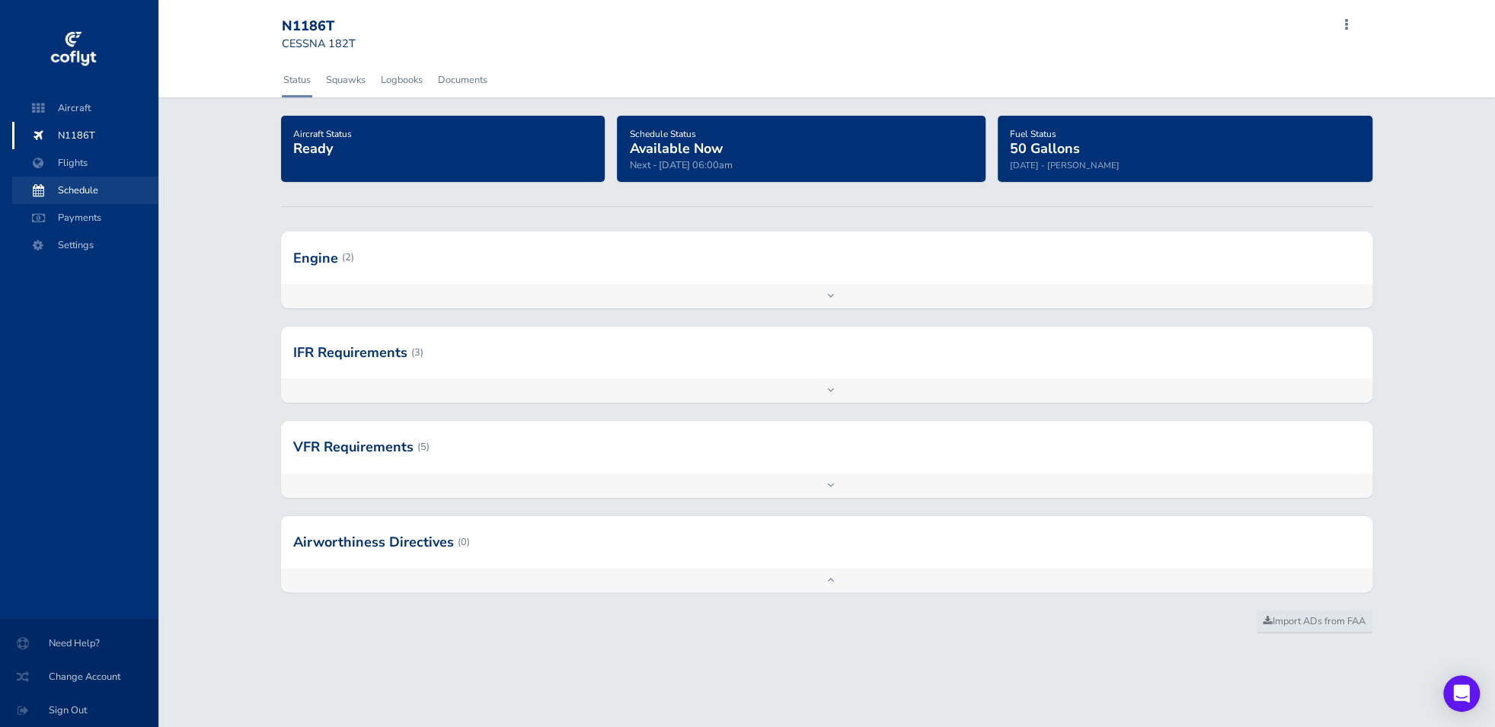
click at [81, 190] on span "Schedule" at bounding box center [85, 190] width 116 height 27
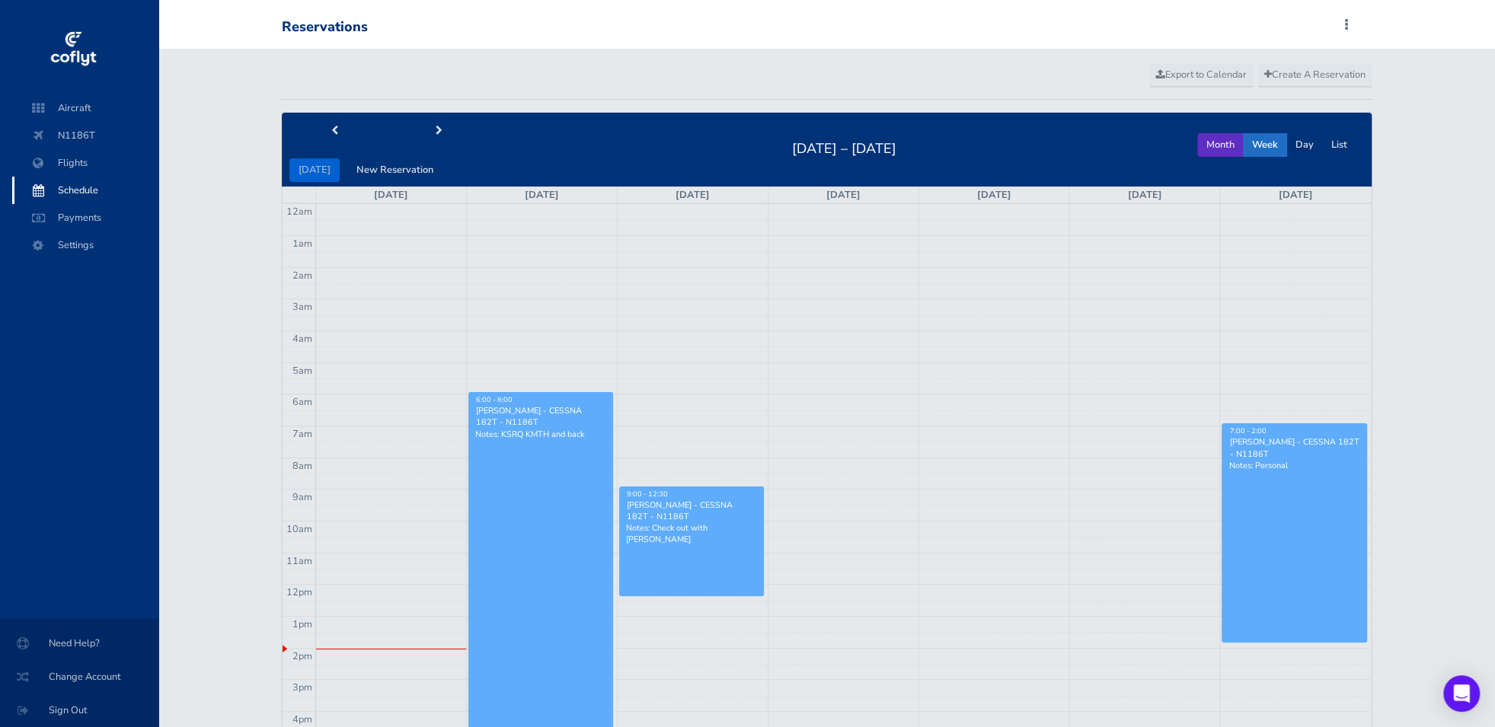
click at [1210, 144] on button "Month" at bounding box center [1220, 145] width 46 height 24
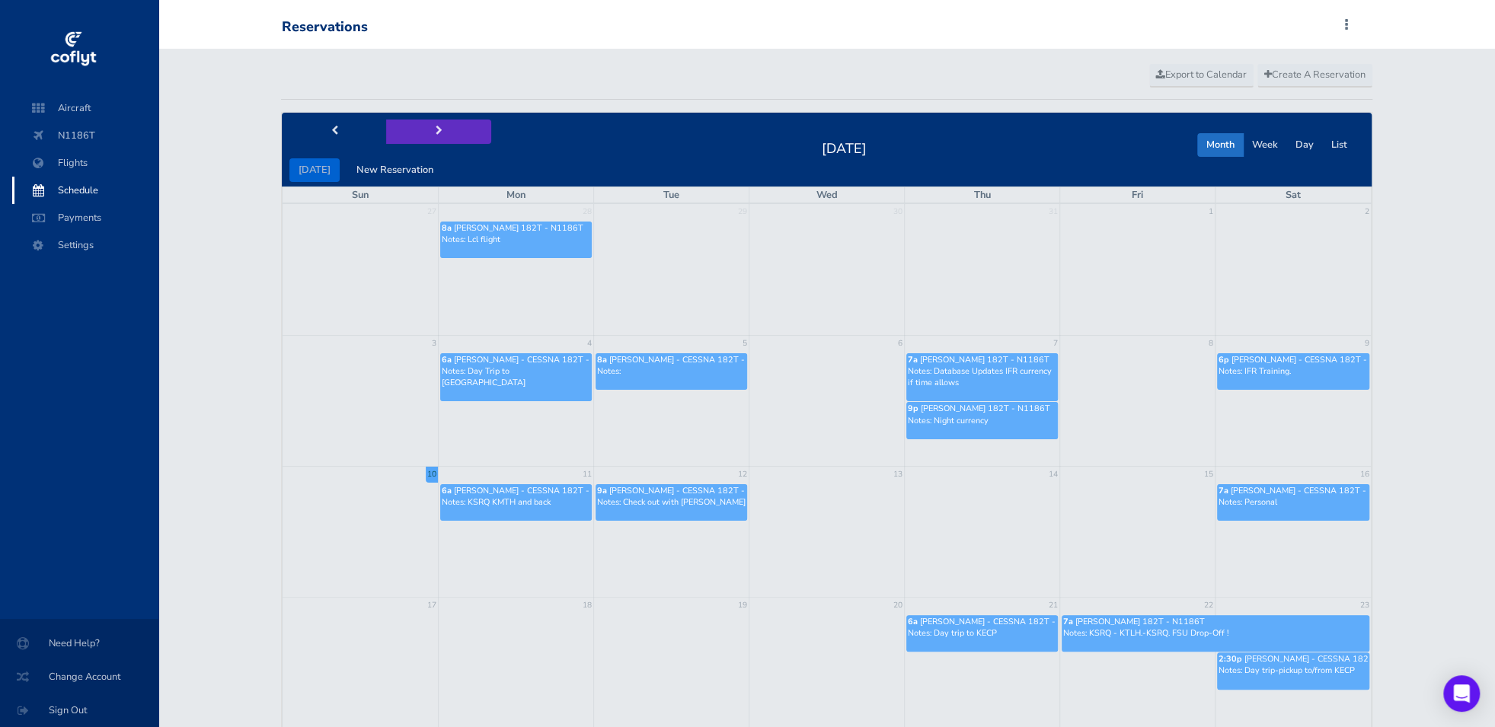
click at [441, 133] on button "next" at bounding box center [438, 132] width 105 height 24
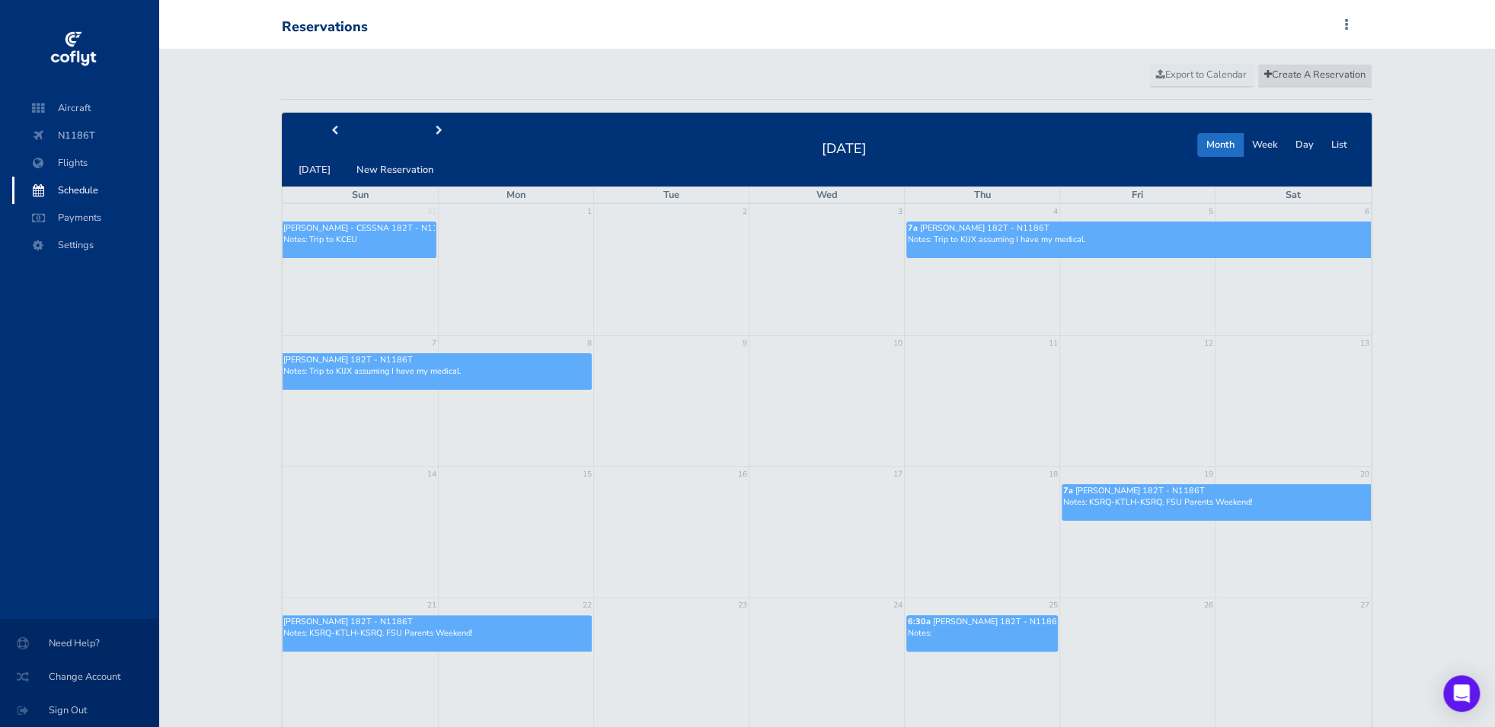
click at [1285, 70] on span "Create A Reservation" at bounding box center [1314, 75] width 101 height 14
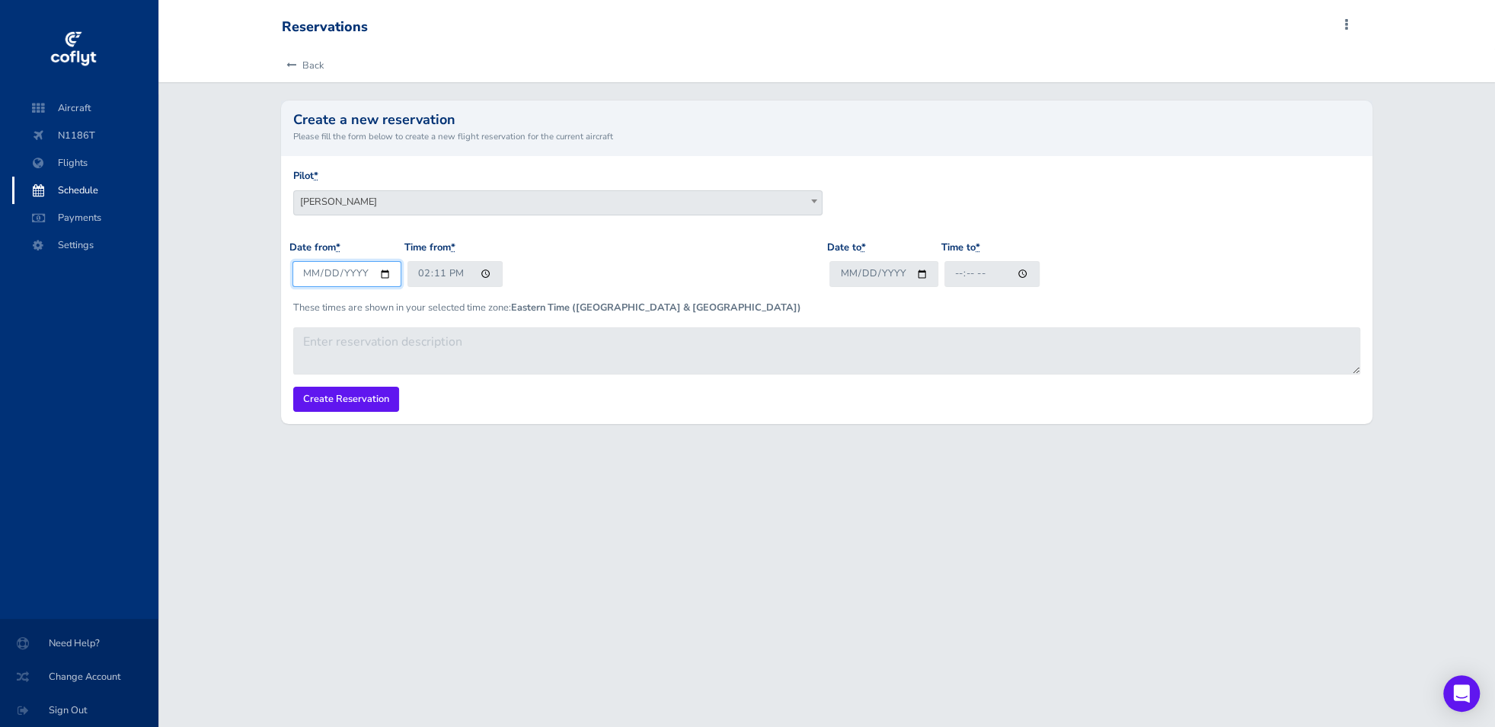
click at [384, 274] on input "2025-08-10" at bounding box center [346, 273] width 109 height 25
type input "2025-09-23"
click at [419, 278] on input "14:11" at bounding box center [454, 273] width 95 height 25
type input "08:00"
click at [858, 275] on input "Date to *" at bounding box center [883, 273] width 109 height 25
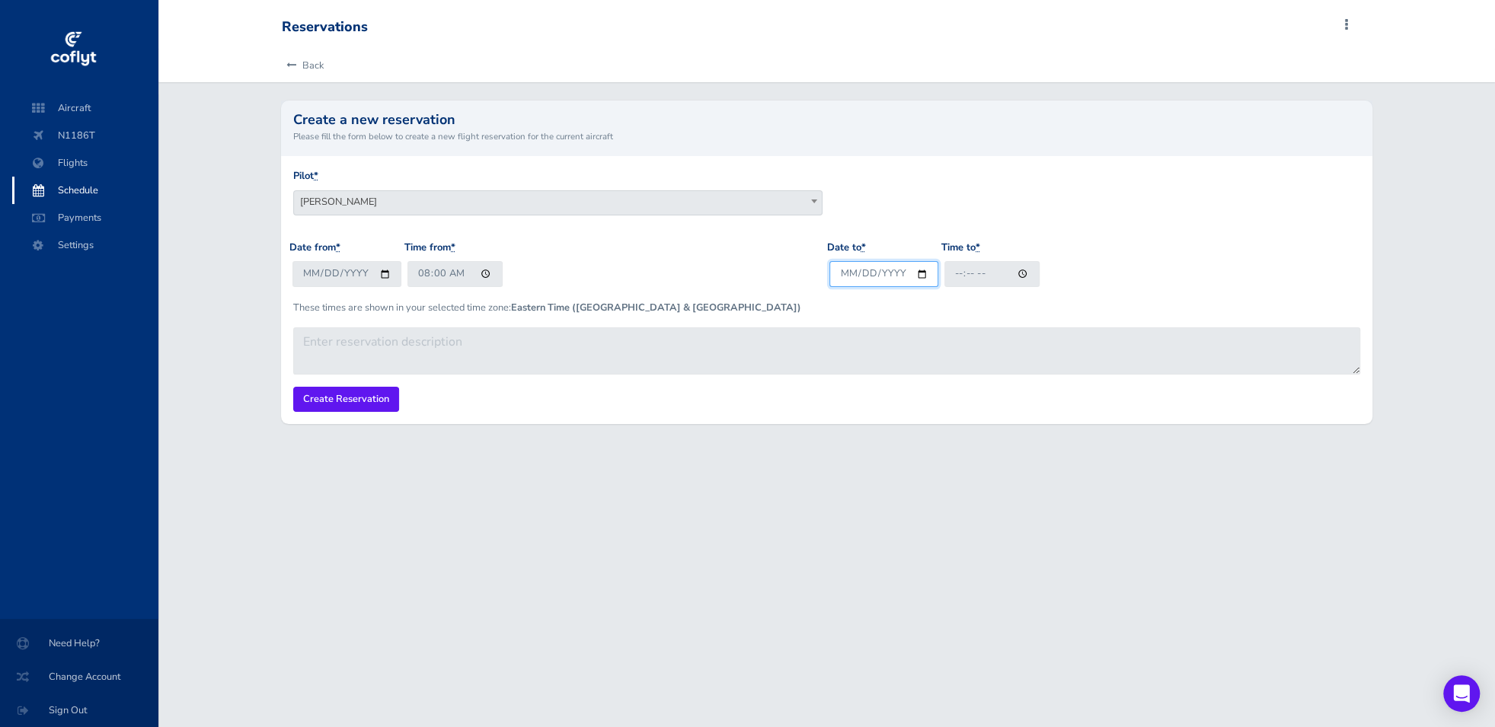
click at [918, 274] on input "Date to *" at bounding box center [883, 273] width 109 height 25
type input "2025-09-23"
click at [994, 289] on div "Date to * 2025-09-23 Time to *" at bounding box center [1094, 269] width 537 height 59
click at [993, 285] on input "Time to *" at bounding box center [991, 273] width 95 height 25
click at [961, 277] on input "20:00" at bounding box center [991, 273] width 95 height 25
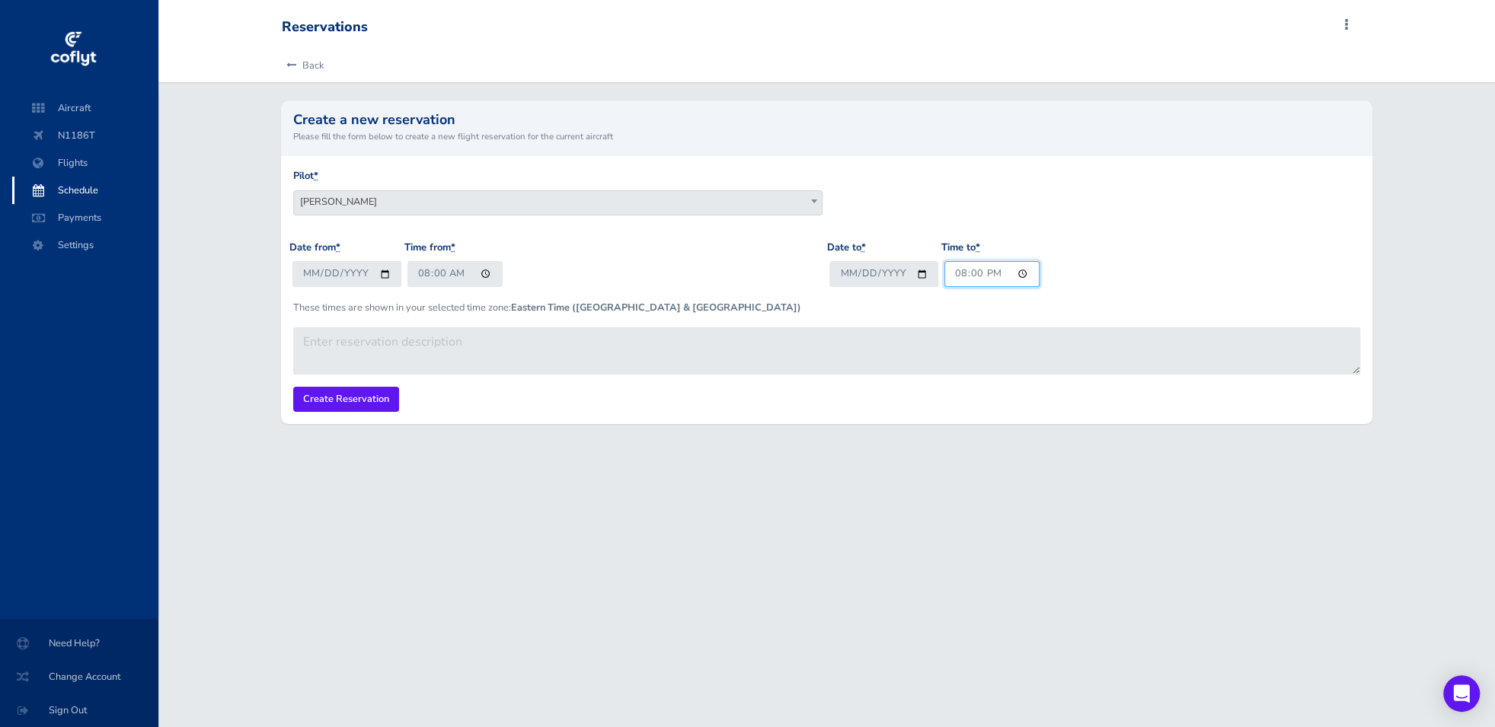
type input "14:00"
click at [363, 397] on input "Create Reservation" at bounding box center [346, 399] width 106 height 25
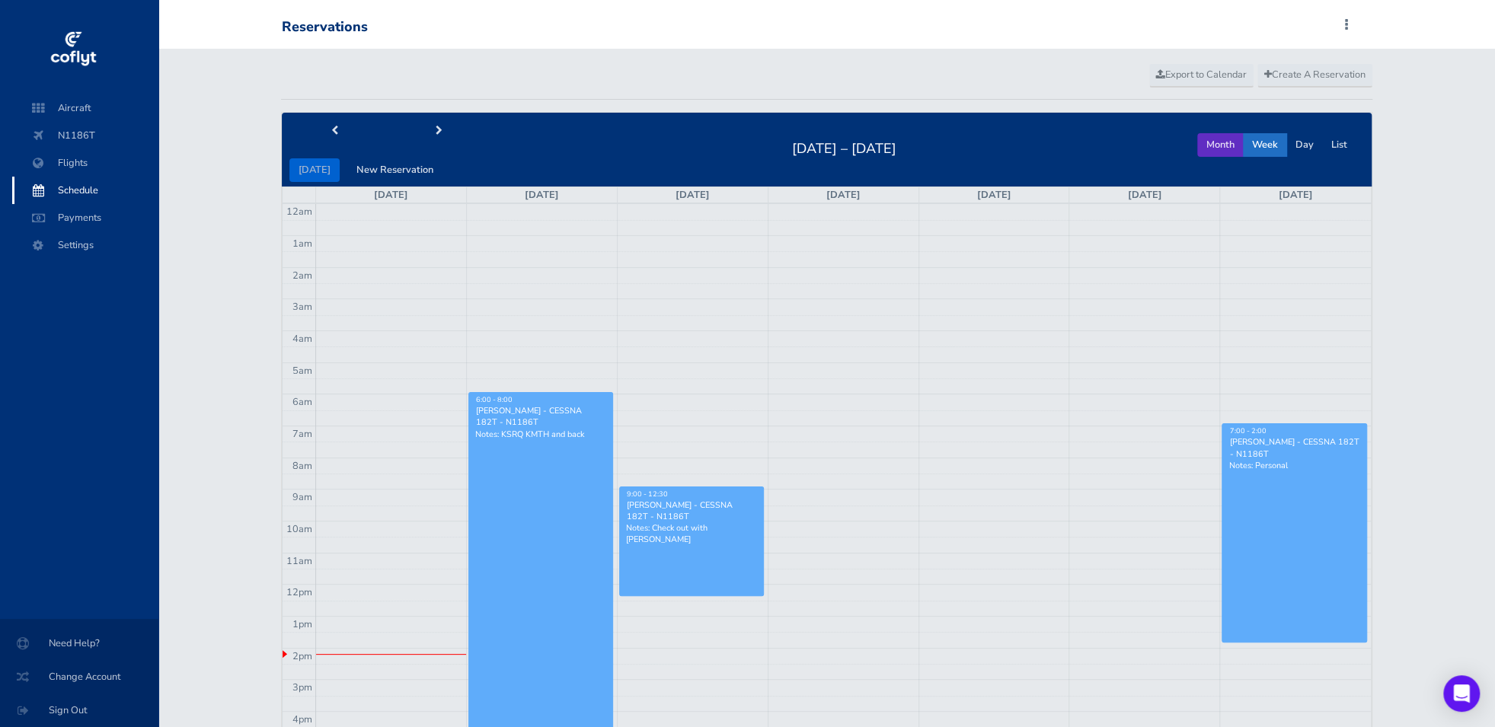
click at [1231, 141] on button "Month" at bounding box center [1220, 145] width 46 height 24
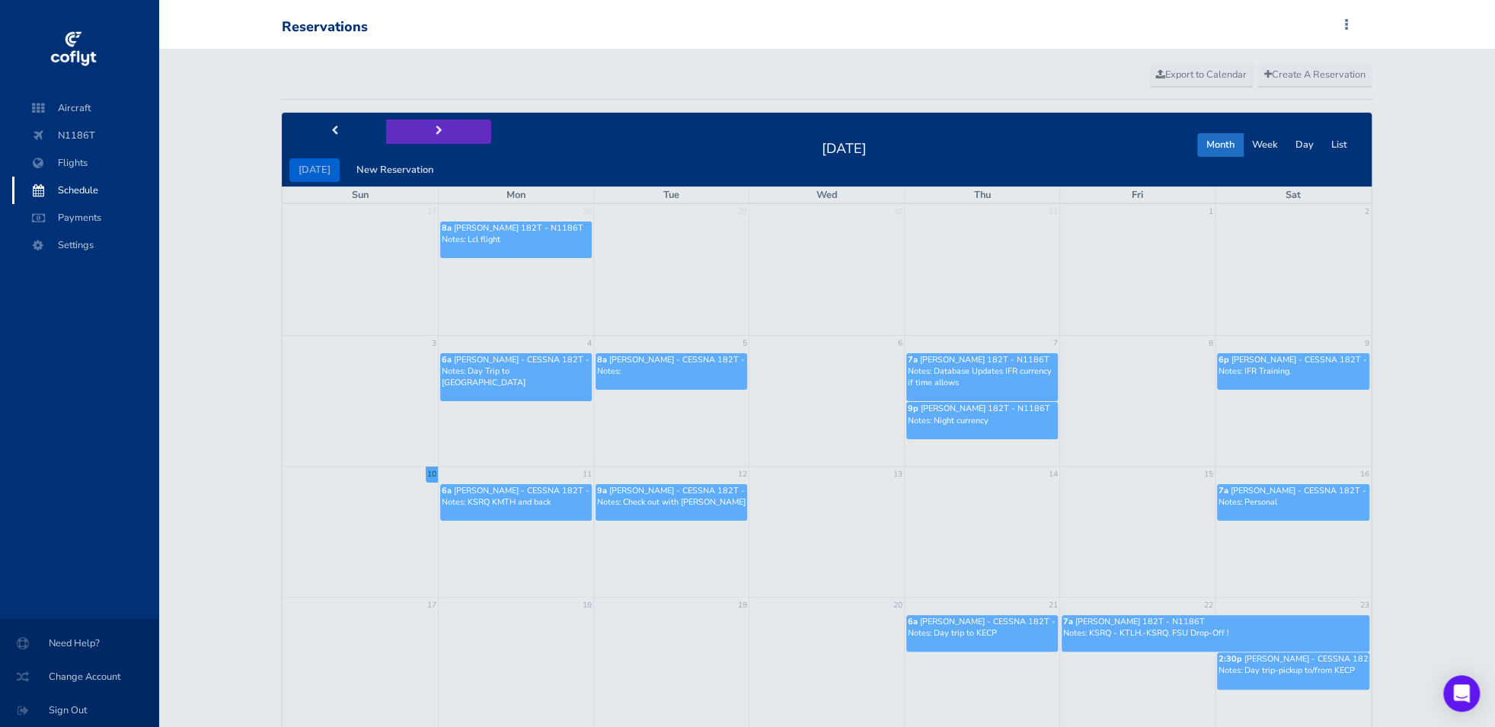
click at [436, 132] on span "next" at bounding box center [439, 131] width 7 height 10
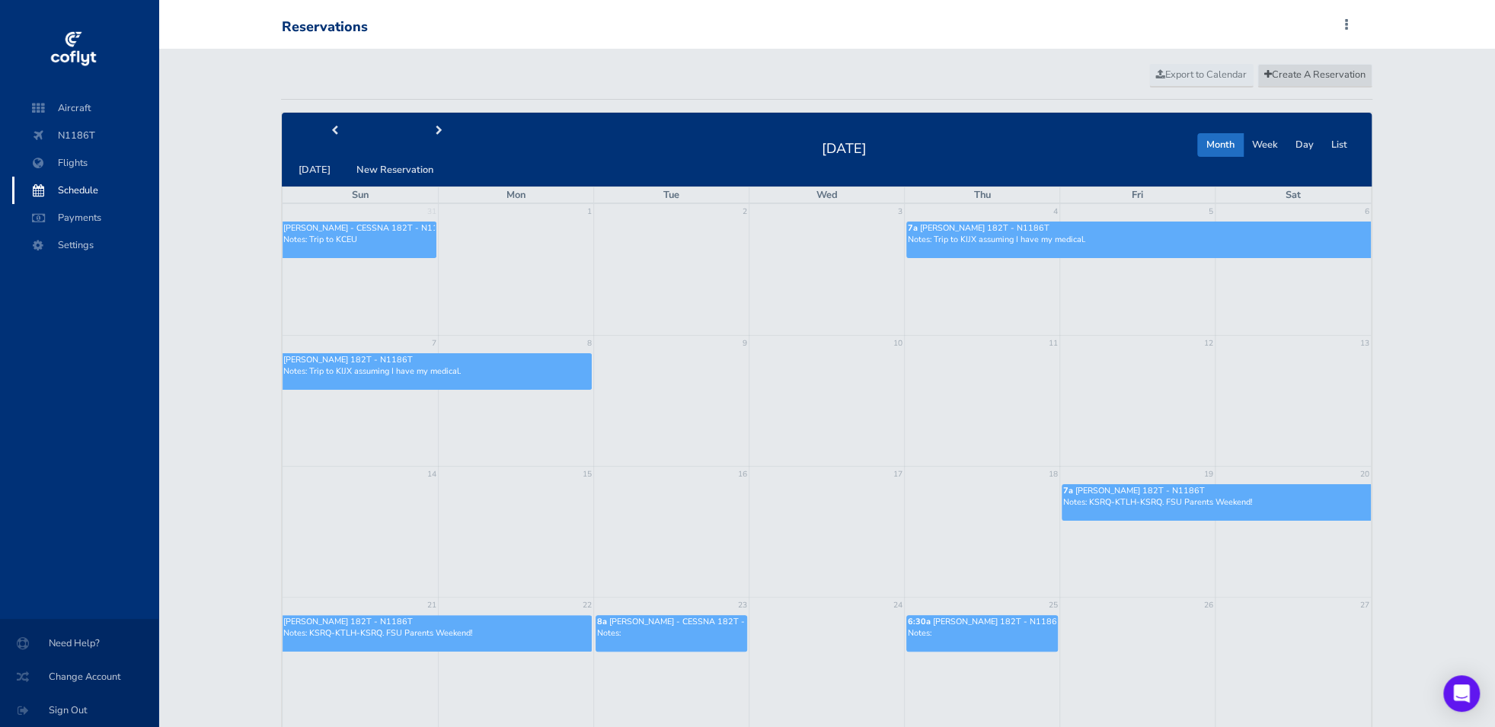
click at [1313, 76] on span "Create A Reservation" at bounding box center [1314, 75] width 101 height 14
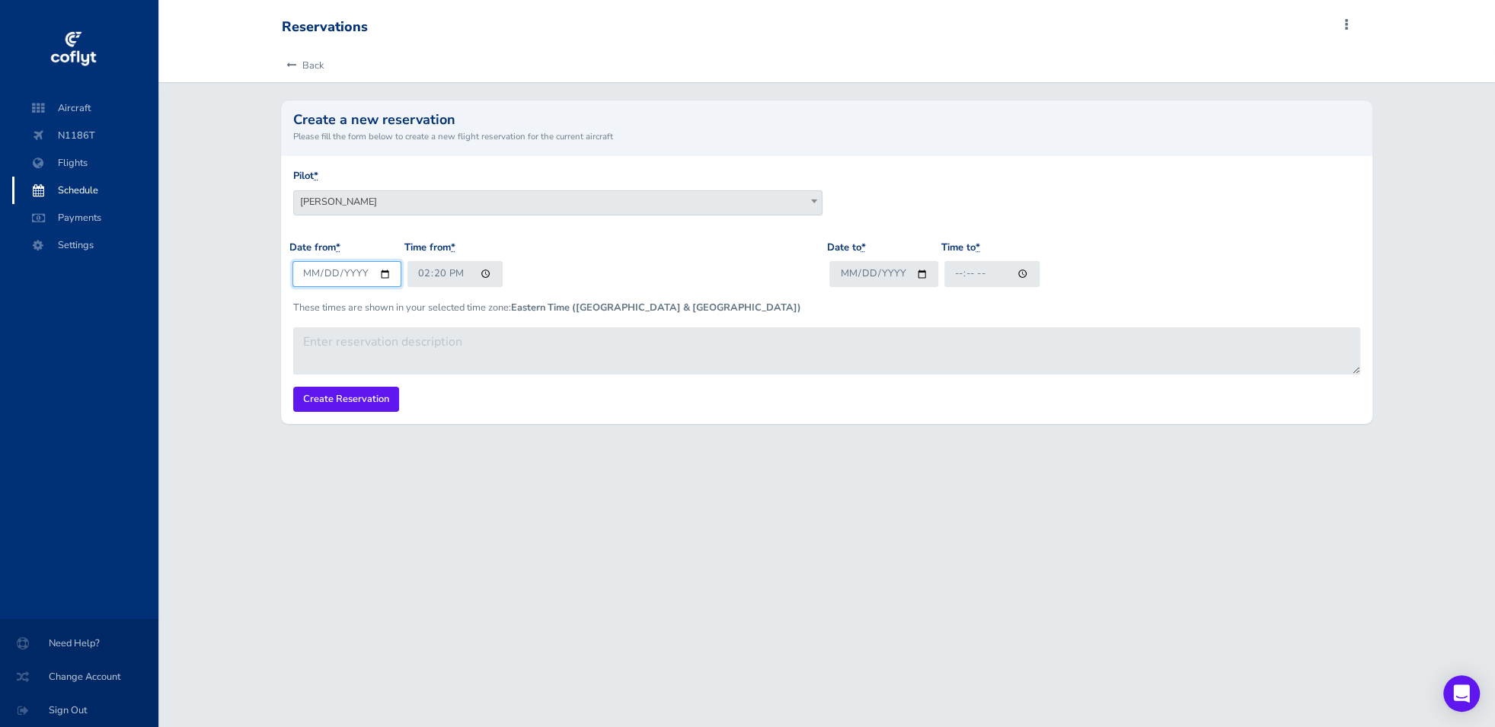
click at [377, 276] on input "2025-08-10" at bounding box center [346, 273] width 109 height 25
type input "2025-09-30"
click at [425, 273] on input "14:20" at bounding box center [454, 273] width 95 height 25
type input "08:00"
click at [924, 273] on input "Date to *" at bounding box center [883, 273] width 109 height 25
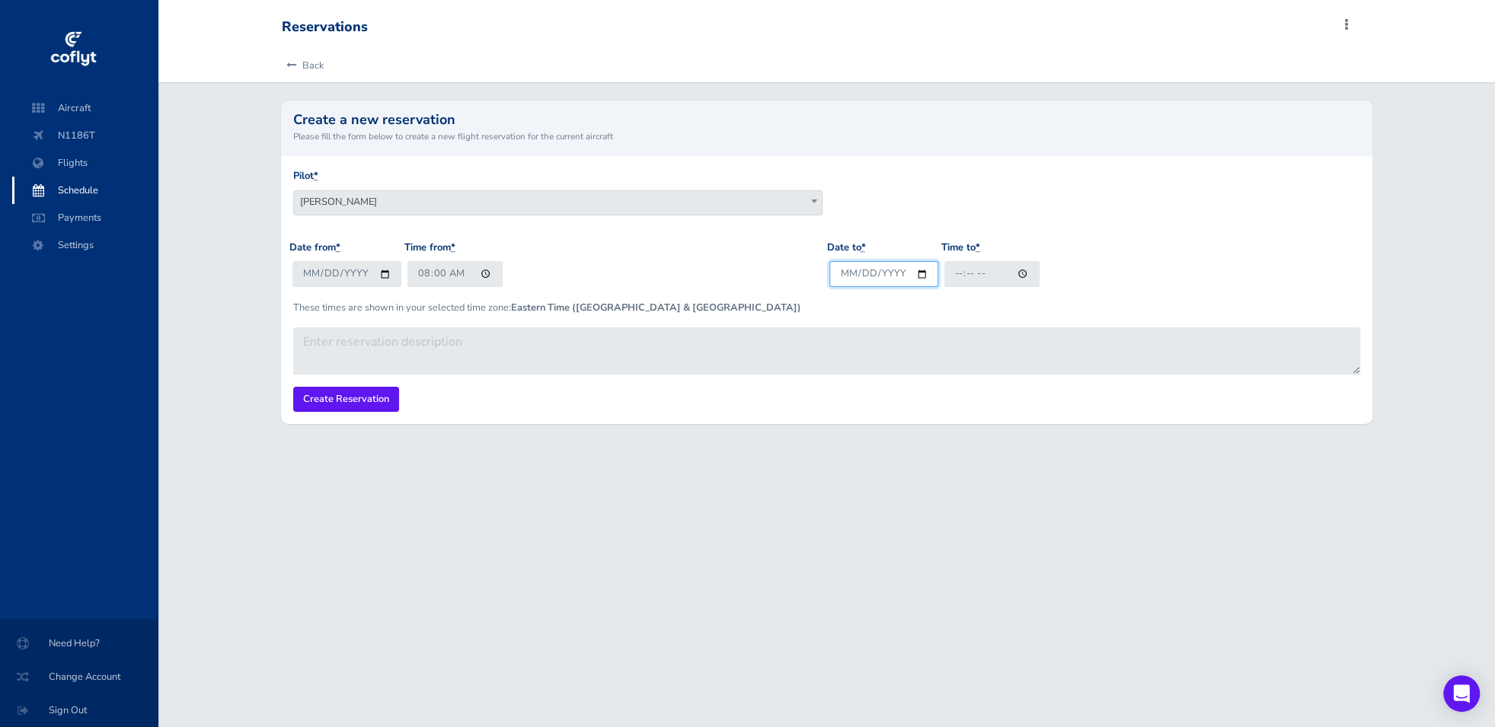
type input "2025-09-30"
click at [969, 281] on input "Time to *" at bounding box center [991, 273] width 95 height 25
click at [962, 281] on input "Time to *" at bounding box center [991, 273] width 95 height 25
type input "14:00"
click at [327, 394] on input "Create Reservation" at bounding box center [346, 399] width 106 height 25
